Goal: Transaction & Acquisition: Register for event/course

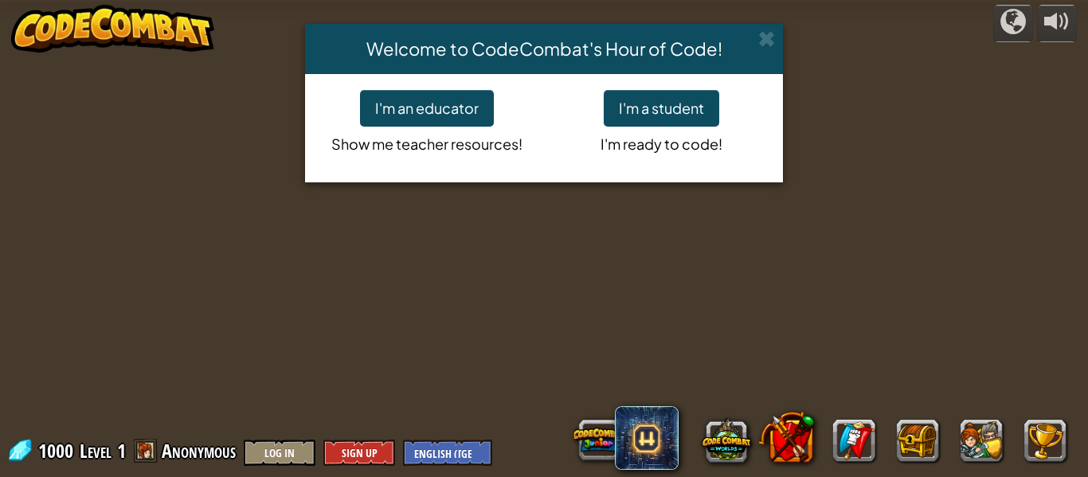
click at [684, 127] on p "I'm ready to code!" at bounding box center [661, 141] width 211 height 29
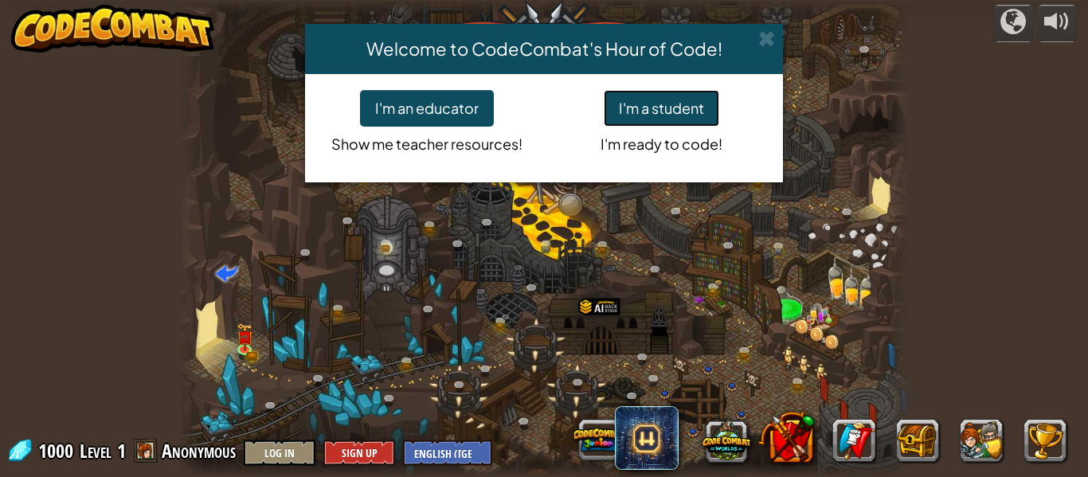
click at [688, 121] on button "I'm a student" at bounding box center [660, 108] width 115 height 37
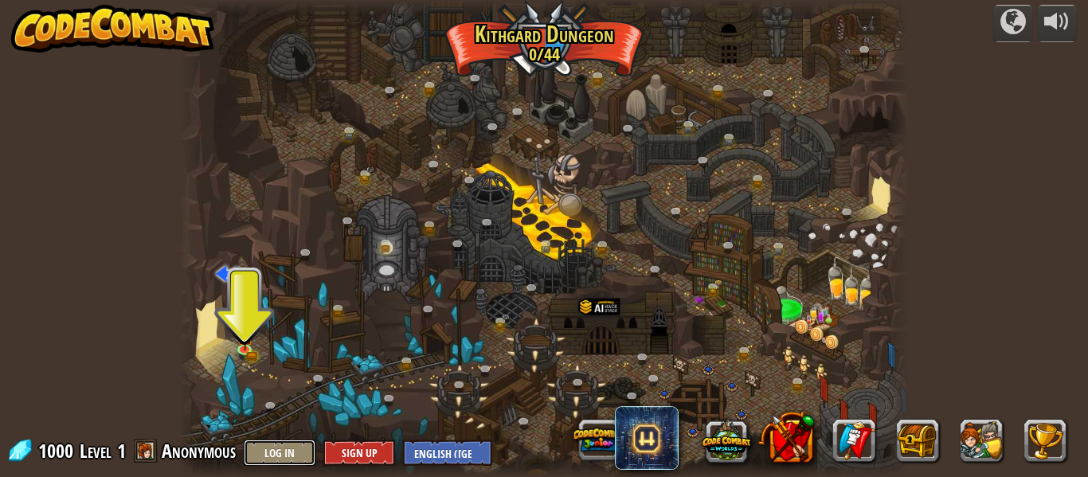
click at [282, 452] on button "Log In" at bounding box center [280, 452] width 72 height 26
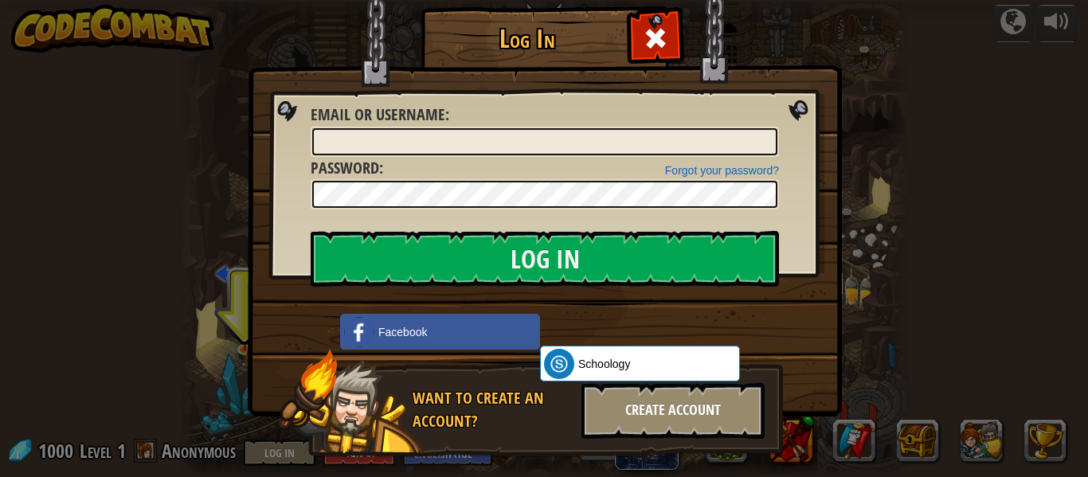
click at [650, 411] on div "Create Account" at bounding box center [672, 411] width 183 height 56
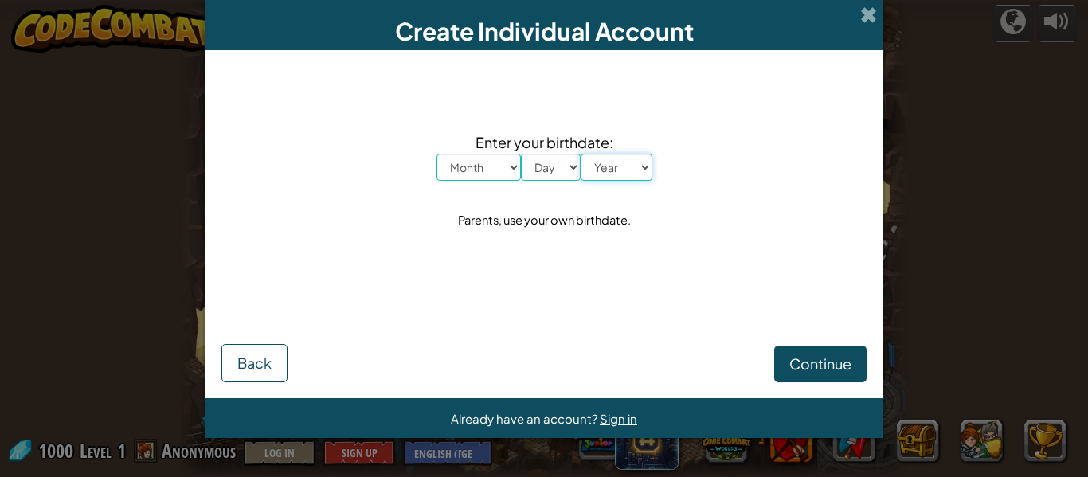
click at [615, 167] on select "Year [DATE] 2024 2023 2022 2021 2020 2019 2018 2017 2016 2015 2014 2013 2012 20…" at bounding box center [616, 167] width 72 height 27
select select "2012"
click at [580, 154] on select "Year [DATE] 2024 2023 2022 2021 2020 2019 2018 2017 2016 2015 2014 2013 2012 20…" at bounding box center [616, 167] width 72 height 27
click at [563, 170] on select "Day 1 2 3 4 5 6 7 8 9 10 11 12 13 14 15 16 17 18 19 20 21 22 23 24 25 26 27 28 …" at bounding box center [551, 167] width 60 height 27
select select "9"
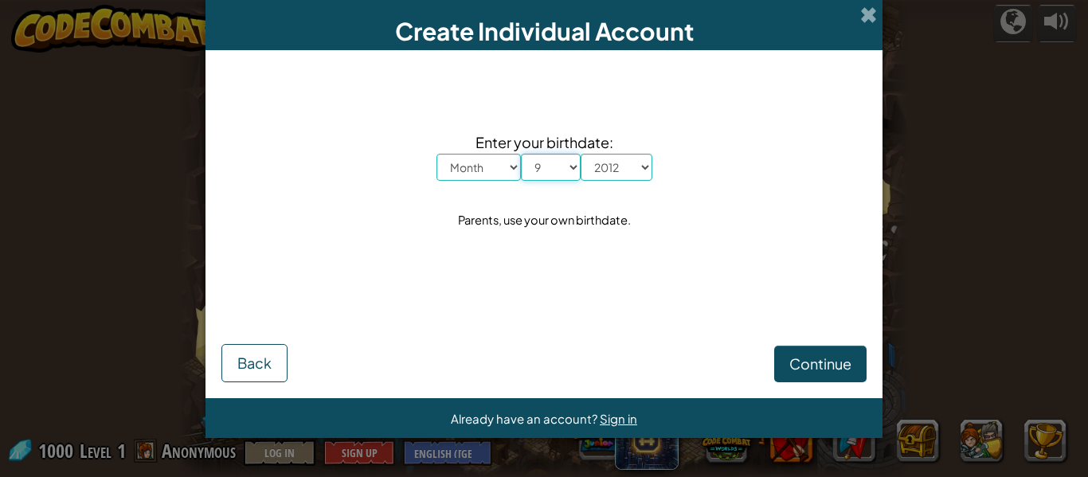
click at [521, 154] on select "Day 1 2 3 4 5 6 7 8 9 10 11 12 13 14 15 16 17 18 19 20 21 22 23 24 25 26 27 28 …" at bounding box center [551, 167] width 60 height 27
click at [470, 162] on select "Month January February March April May June July August September October Novem…" at bounding box center [478, 167] width 84 height 27
select select "7"
click at [436, 154] on select "Month January February March April May June July August September October Novem…" at bounding box center [478, 167] width 84 height 27
click at [861, 361] on button "Continue" at bounding box center [820, 364] width 92 height 37
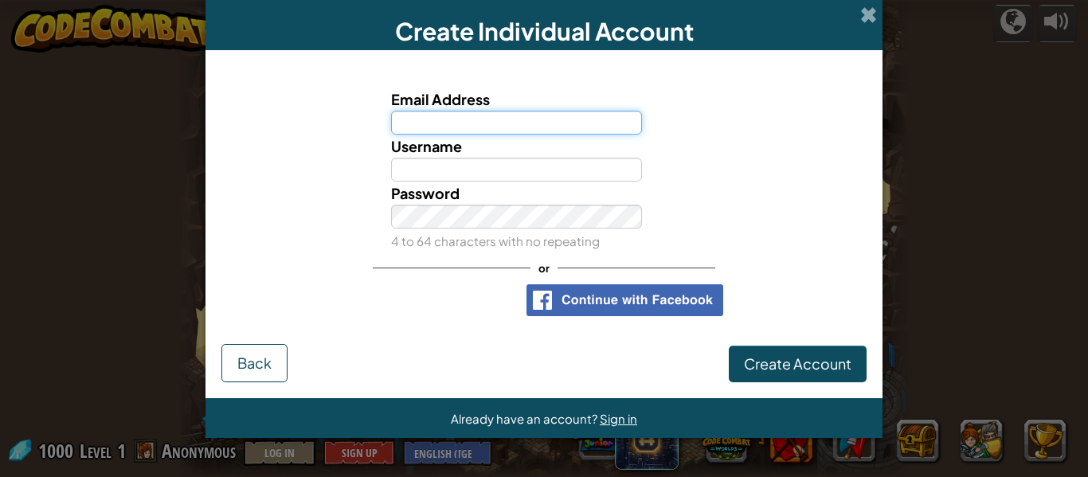
click at [450, 115] on input "Email Address" at bounding box center [517, 123] width 252 height 24
click at [868, 14] on span at bounding box center [868, 14] width 17 height 17
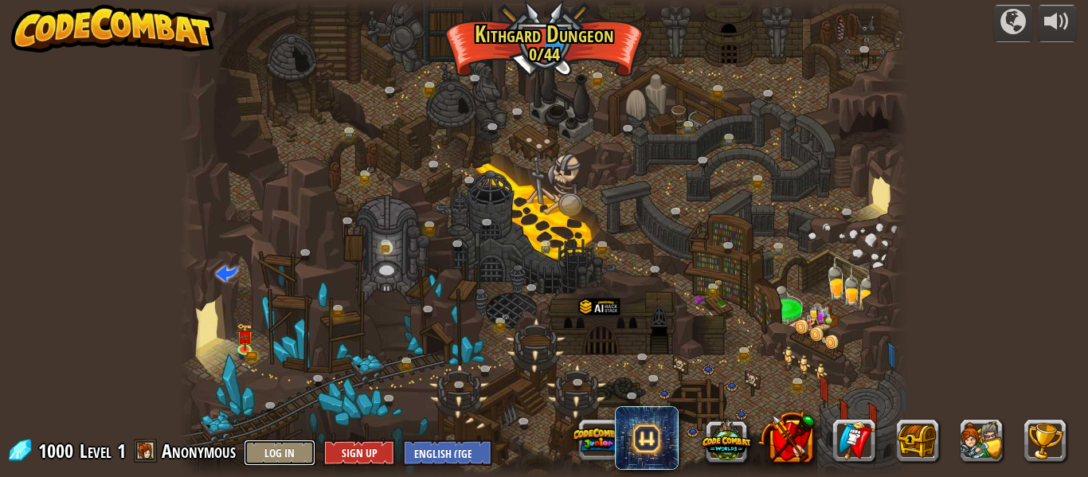
click at [274, 457] on button "Log In" at bounding box center [280, 452] width 72 height 26
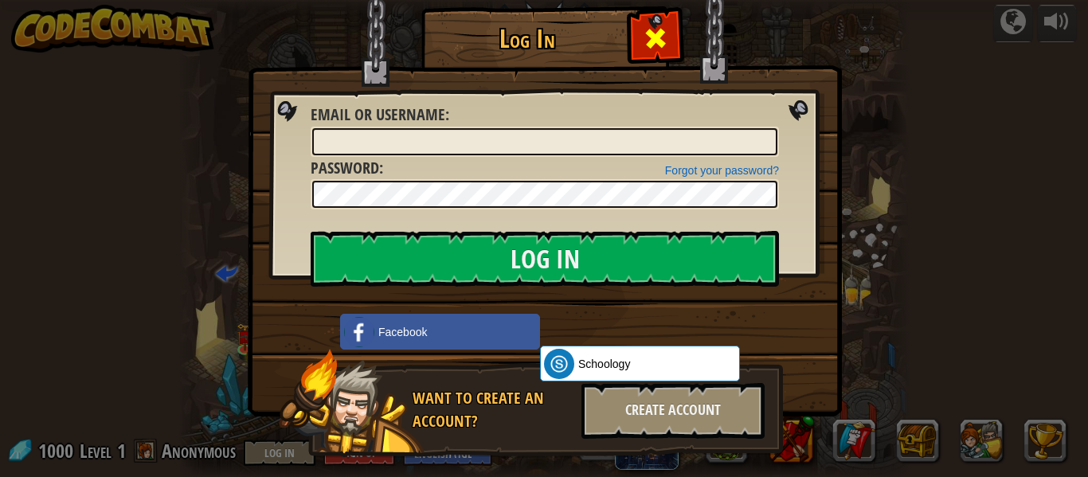
click at [657, 36] on span at bounding box center [654, 37] width 25 height 25
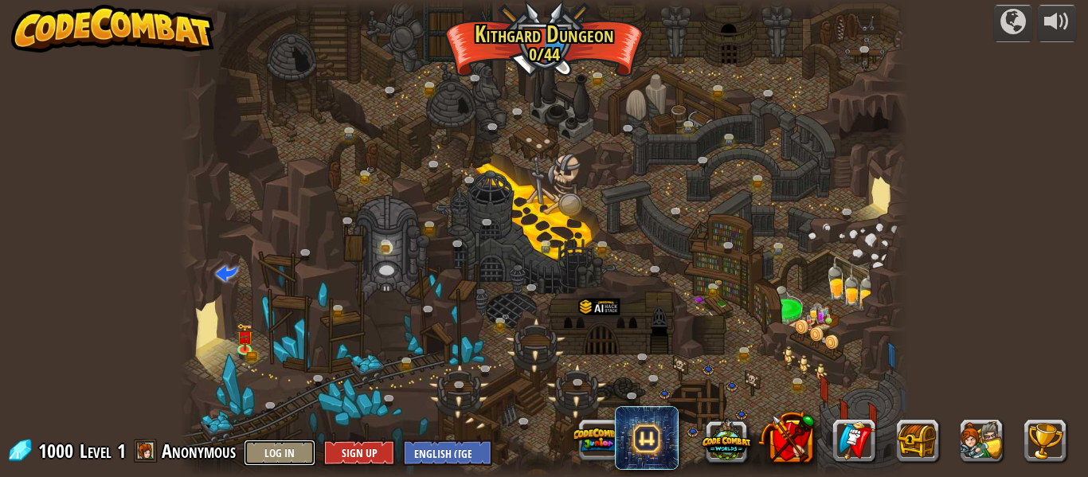
click at [273, 452] on button "Log In" at bounding box center [280, 452] width 72 height 26
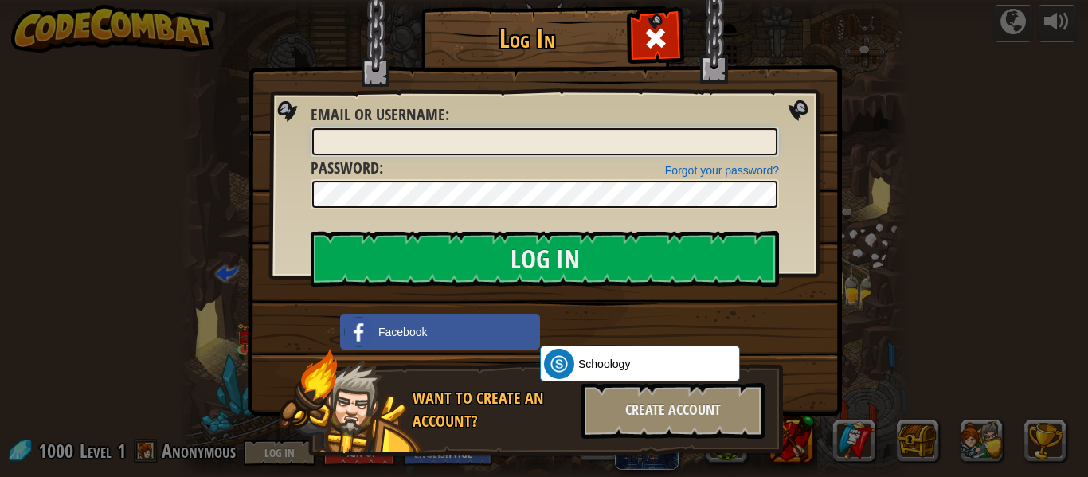
click at [488, 148] on input "Email or Username :" at bounding box center [544, 141] width 465 height 27
type input "[PERSON_NAME]"
